Goal: Book appointment/travel/reservation

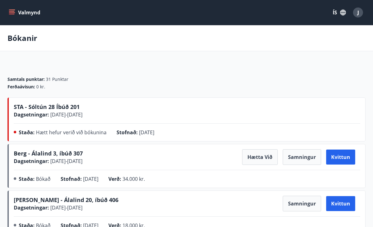
click at [12, 13] on icon "menu" at bounding box center [12, 12] width 6 height 6
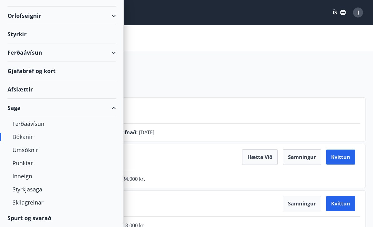
scroll to position [40, 0]
click at [29, 161] on div "Punktar" at bounding box center [62, 163] width 98 height 13
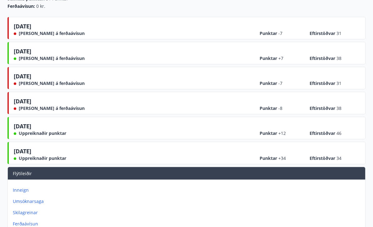
scroll to position [81, 0]
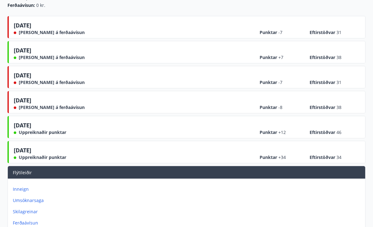
click at [34, 221] on p "Ferðaávísun" at bounding box center [188, 223] width 350 height 6
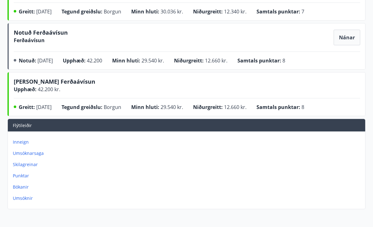
scroll to position [170, 0]
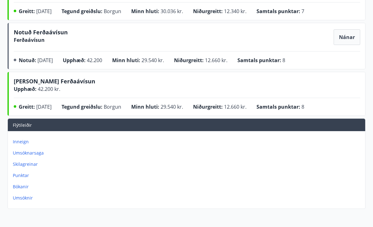
click at [25, 176] on p "Punktar" at bounding box center [188, 176] width 350 height 6
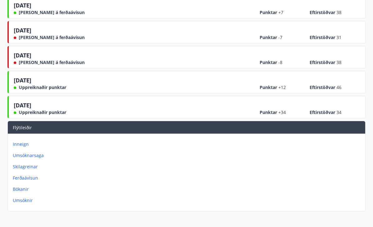
scroll to position [134, 0]
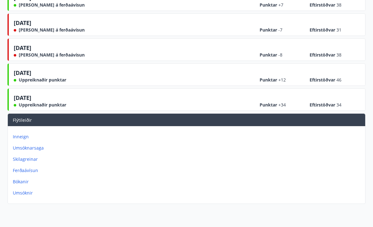
click at [18, 140] on p "Inneign" at bounding box center [188, 137] width 350 height 6
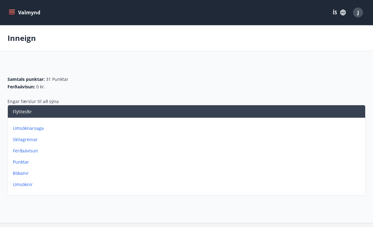
click at [34, 129] on p "Umsóknarsaga" at bounding box center [188, 128] width 350 height 6
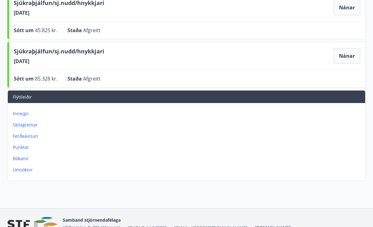
scroll to position [105, 0]
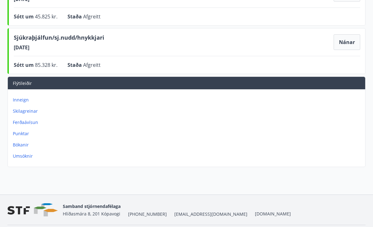
click at [31, 120] on p "Ferðaávísun" at bounding box center [188, 122] width 350 height 6
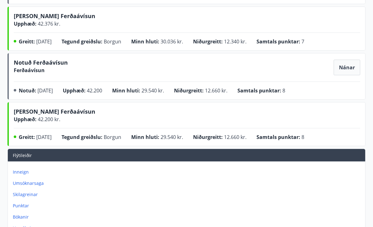
scroll to position [141, 0]
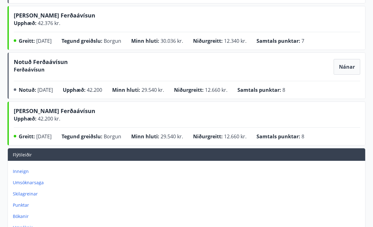
click at [18, 219] on p "Bókanir" at bounding box center [188, 217] width 350 height 6
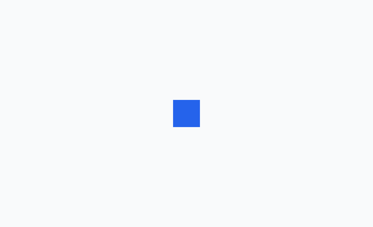
scroll to position [161, 0]
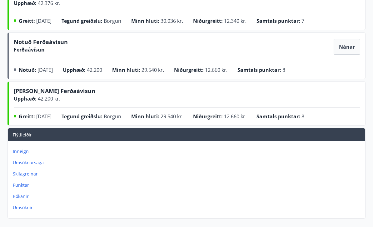
click at [25, 195] on p "Bókanir" at bounding box center [188, 197] width 350 height 6
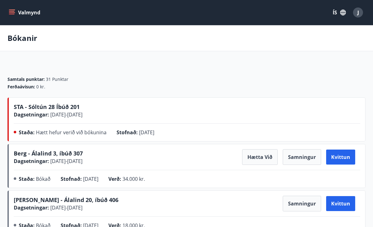
click at [12, 12] on icon "menu" at bounding box center [12, 11] width 6 height 1
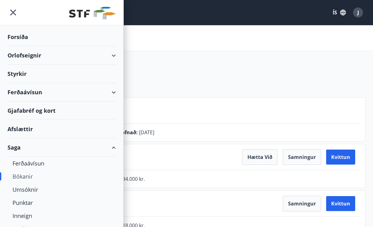
click at [108, 54] on div "Orlofseignir" at bounding box center [62, 55] width 108 height 18
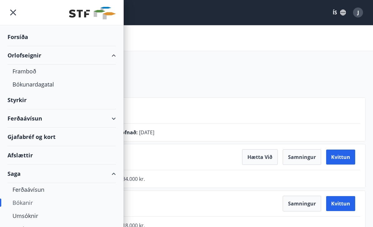
click at [33, 74] on div "Framboð" at bounding box center [62, 71] width 98 height 13
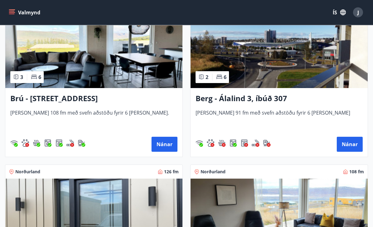
scroll to position [311, 0]
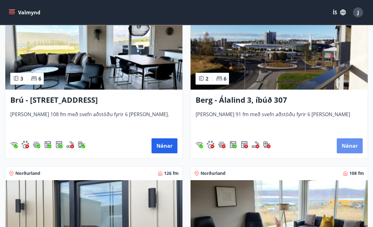
click at [350, 149] on button "Nánar" at bounding box center [350, 146] width 26 height 15
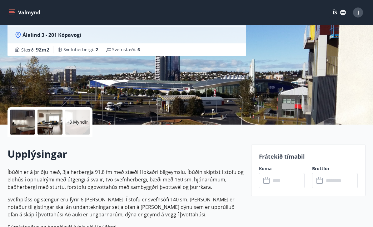
scroll to position [137, 0]
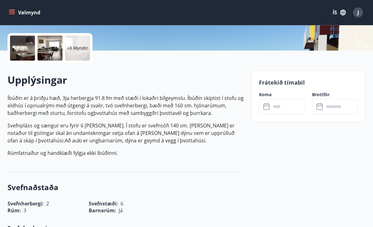
click at [294, 109] on input "text" at bounding box center [288, 106] width 34 height 15
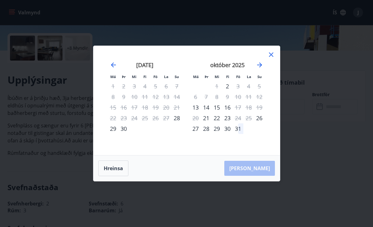
click at [114, 69] on icon "Move backward to switch to the previous month." at bounding box center [114, 65] width 8 height 8
click at [274, 58] on icon at bounding box center [272, 55] width 8 height 8
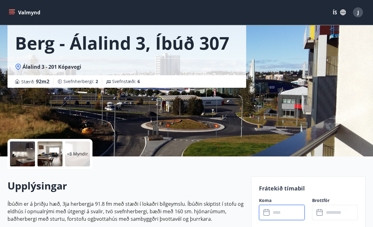
scroll to position [0, 0]
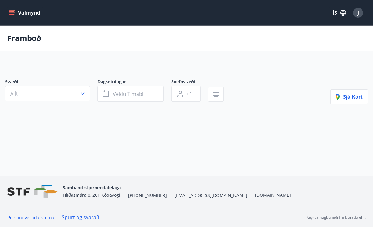
scroll to position [20, 0]
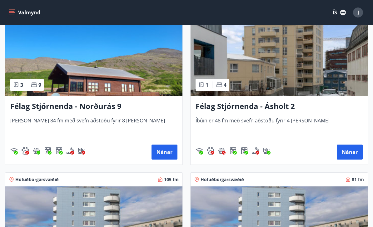
click at [350, 152] on button "Nánar" at bounding box center [350, 152] width 26 height 15
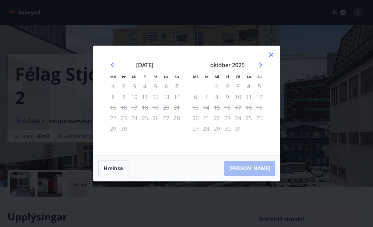
click at [275, 60] on div "Má Þr Mi Fi Fö La Su Má Þr Mi Fi Fö La Su [DATE] 1 2 3 4 5 6 7 8 9 10 11 12 13 …" at bounding box center [186, 100] width 187 height 109
click at [268, 58] on div "Má Þr Mi Fi Fö La Su Má Þr Mi Fi Fö La Su [DATE] 1 2 3 4 5 6 7 8 9 10 11 12 13 …" at bounding box center [186, 100] width 187 height 109
click at [272, 58] on icon at bounding box center [272, 55] width 8 height 8
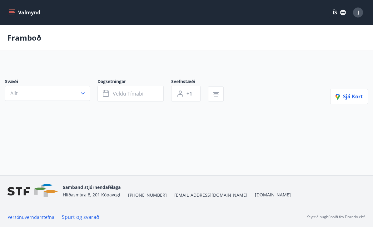
scroll to position [20, 0]
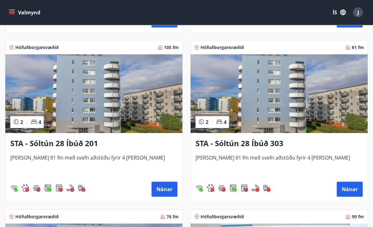
click at [346, 191] on button "Nánar" at bounding box center [350, 189] width 26 height 15
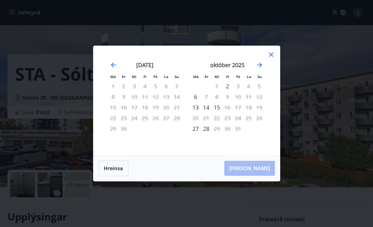
click at [272, 57] on icon at bounding box center [271, 55] width 4 height 4
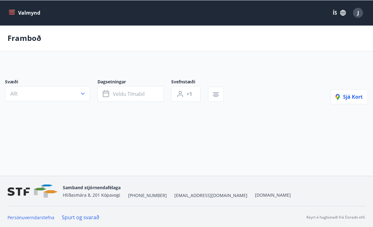
scroll to position [20, 0]
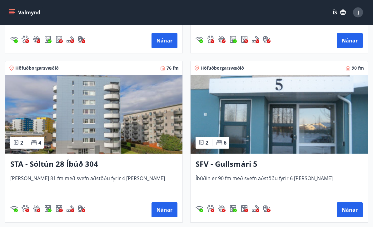
click at [173, 214] on button "Nánar" at bounding box center [165, 210] width 26 height 15
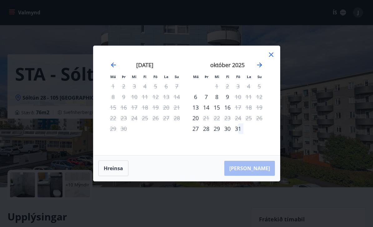
click at [279, 62] on div "Má Þr Mi Fi Fö La Su Má Þr Mi Fi Fö La Su [DATE] 1 2 3 4 5 6 7 8 9 10 11 12 13 …" at bounding box center [186, 100] width 187 height 109
click at [272, 58] on icon at bounding box center [272, 55] width 8 height 8
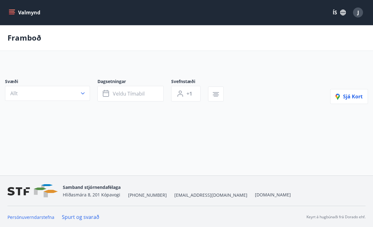
scroll to position [20, 0]
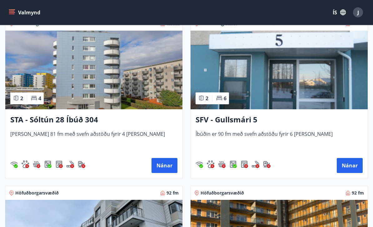
click at [351, 166] on button "Nánar" at bounding box center [350, 166] width 26 height 15
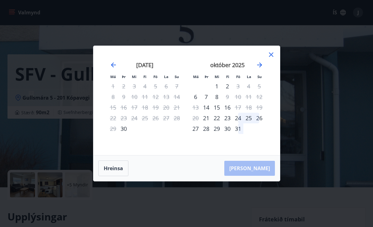
click at [271, 58] on icon at bounding box center [272, 55] width 8 height 8
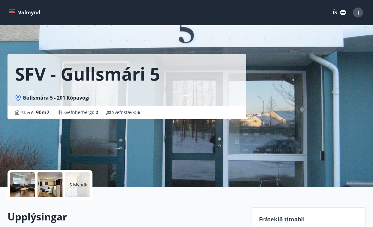
click at [66, 86] on h1 "SFV - Gullsmári 5" at bounding box center [87, 74] width 145 height 24
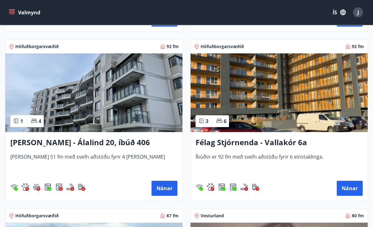
click at [165, 187] on button "Nánar" at bounding box center [165, 188] width 26 height 15
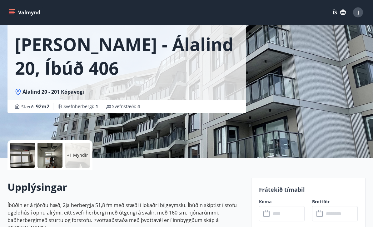
click at [284, 216] on input "text" at bounding box center [288, 214] width 34 height 15
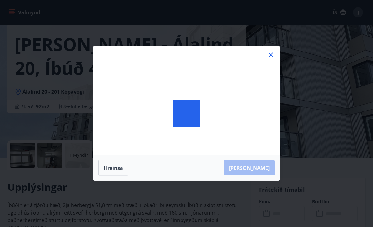
scroll to position [30, 0]
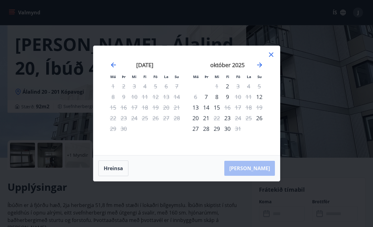
click at [268, 58] on icon at bounding box center [272, 55] width 8 height 8
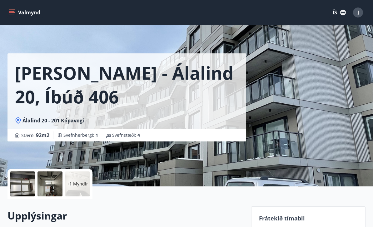
scroll to position [0, 0]
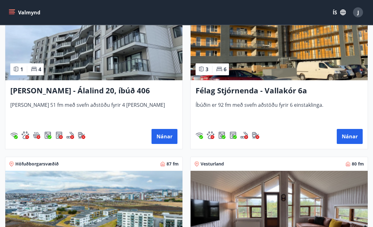
click at [347, 137] on button "Nánar" at bounding box center [350, 136] width 26 height 15
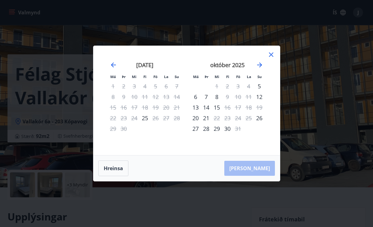
click at [147, 123] on div "25" at bounding box center [145, 118] width 11 height 11
click at [272, 57] on icon at bounding box center [271, 55] width 4 height 4
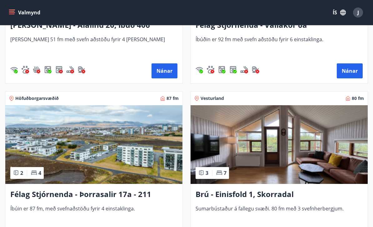
scroll to position [1403, 0]
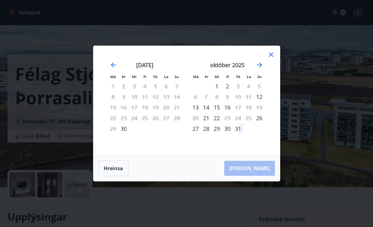
click at [272, 58] on icon at bounding box center [272, 55] width 8 height 8
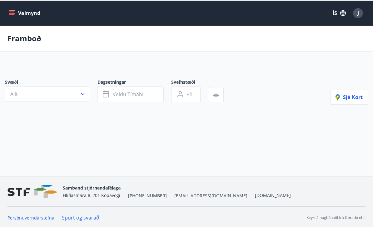
scroll to position [20, 0]
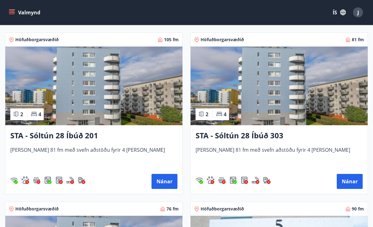
click at [163, 184] on button "Nánar" at bounding box center [165, 181] width 26 height 15
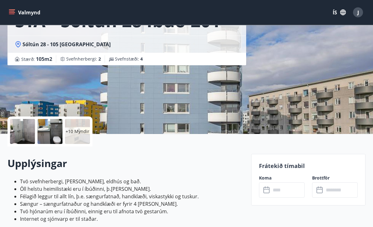
click at [290, 190] on input "text" at bounding box center [288, 190] width 34 height 15
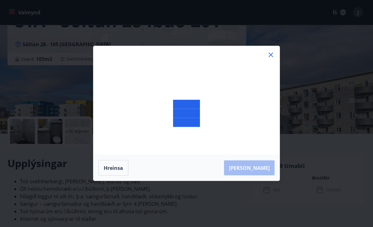
scroll to position [53, 0]
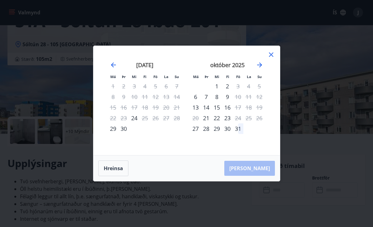
click at [135, 123] on div "24" at bounding box center [134, 118] width 11 height 11
click at [146, 123] on div "25" at bounding box center [145, 118] width 11 height 11
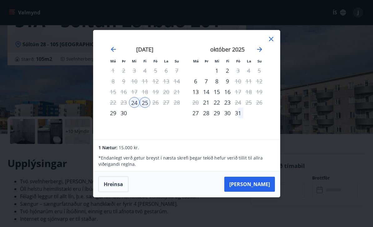
click at [264, 192] on button "[PERSON_NAME]" at bounding box center [249, 184] width 51 height 15
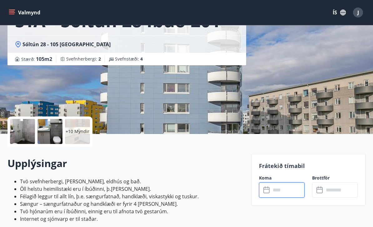
type input "******"
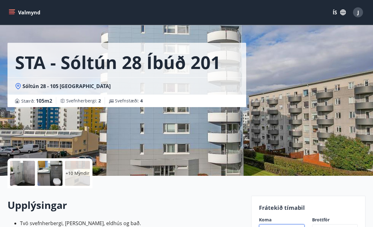
scroll to position [0, 0]
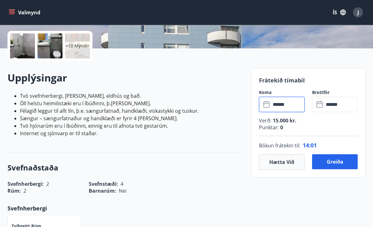
click at [345, 159] on button "Greiða" at bounding box center [335, 162] width 46 height 15
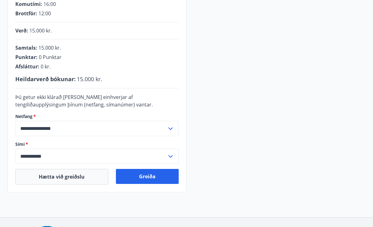
scroll to position [151, 0]
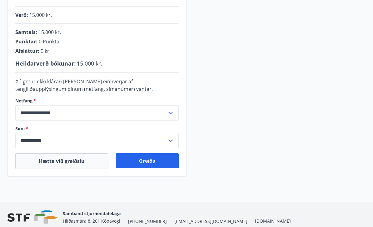
click at [152, 163] on button "Greiða" at bounding box center [147, 161] width 63 height 15
